Goal: Find specific page/section: Find specific page/section

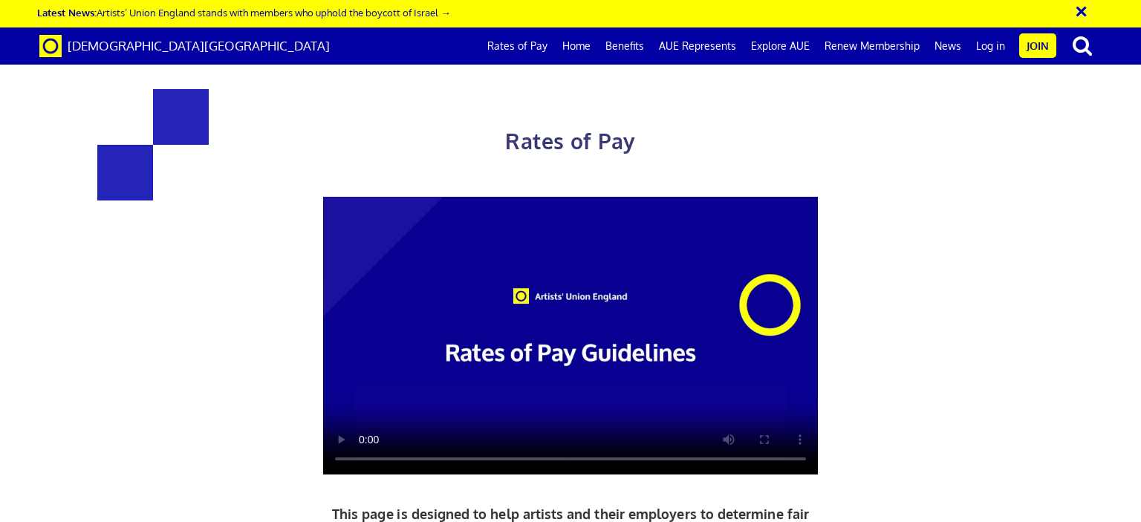
scroll to position [520, 0]
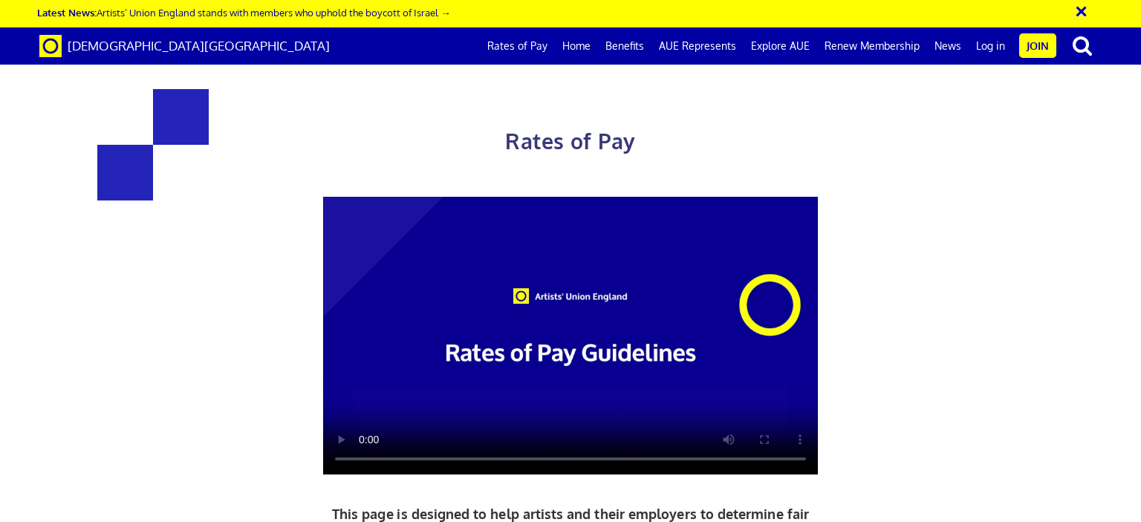
scroll to position [669, 0]
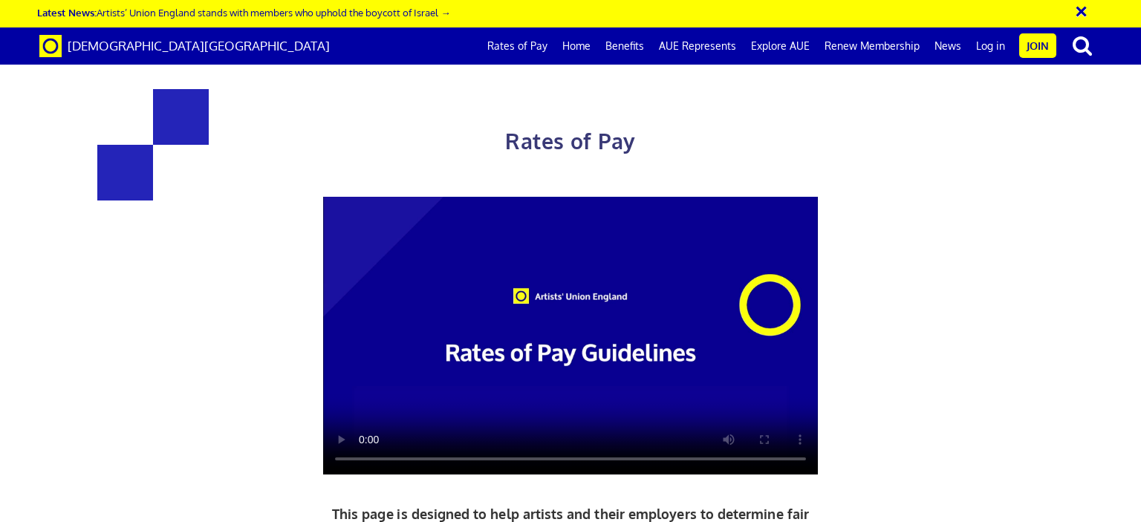
scroll to position [743, 0]
